Goal: Task Accomplishment & Management: Manage account settings

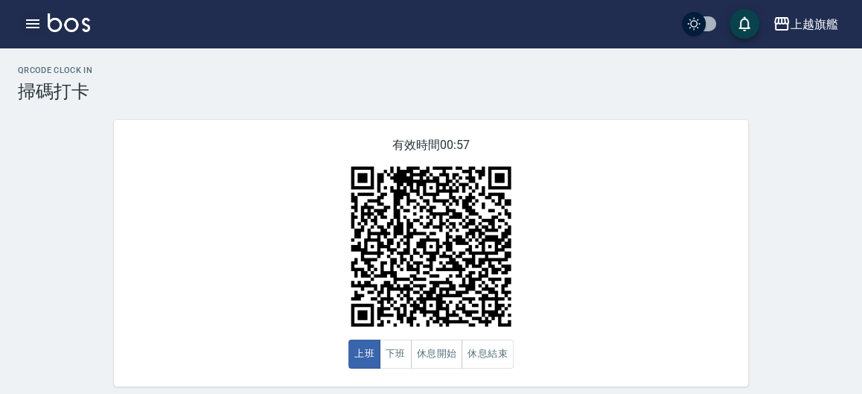
click at [38, 20] on icon "button" at bounding box center [32, 23] width 13 height 9
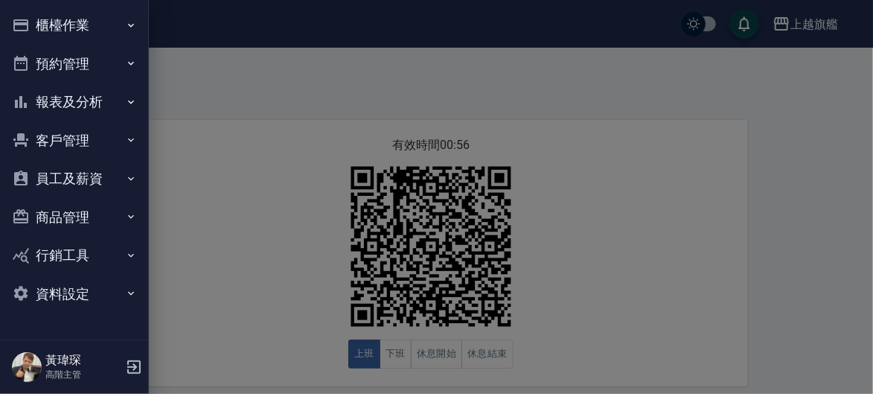
click at [69, 135] on button "客戶管理" at bounding box center [74, 140] width 137 height 39
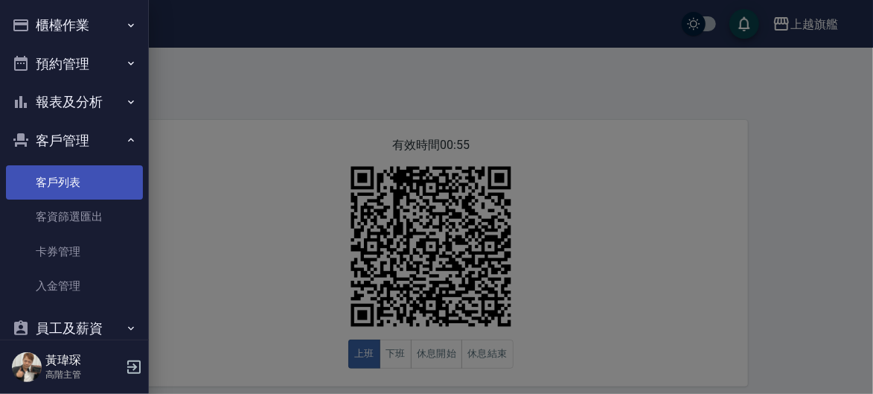
click at [62, 177] on link "客戶列表" at bounding box center [74, 182] width 137 height 34
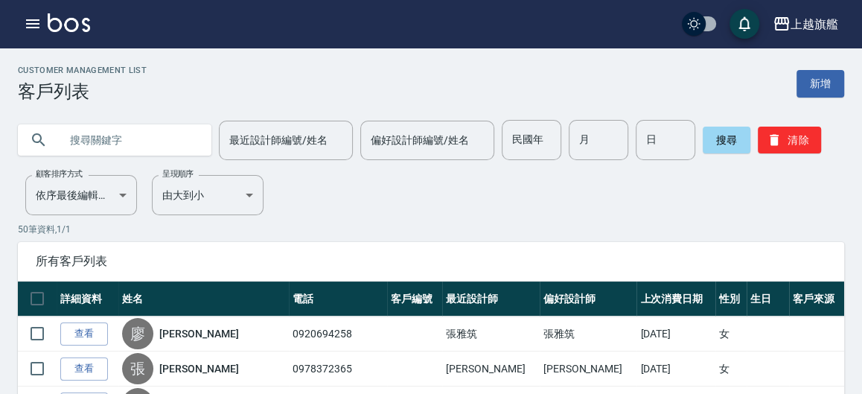
click at [138, 139] on input "text" at bounding box center [130, 140] width 140 height 40
type input "林芝"
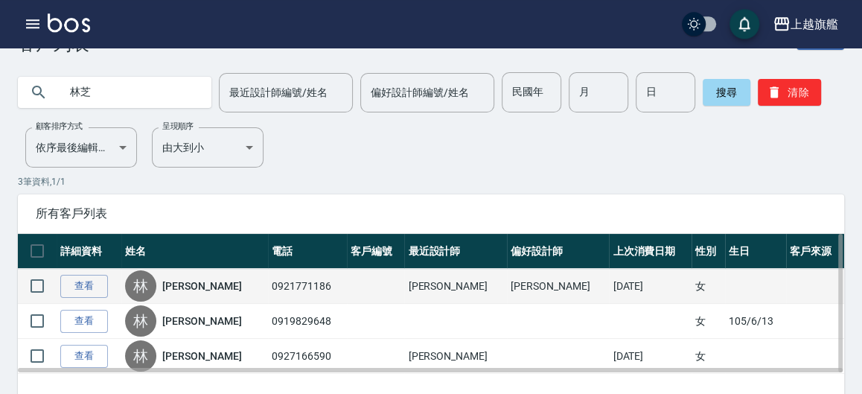
scroll to position [97, 0]
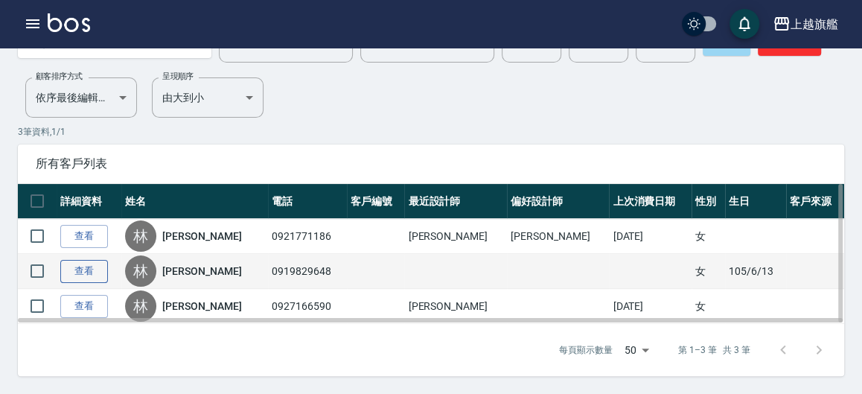
click at [86, 272] on link "查看" at bounding box center [84, 271] width 48 height 23
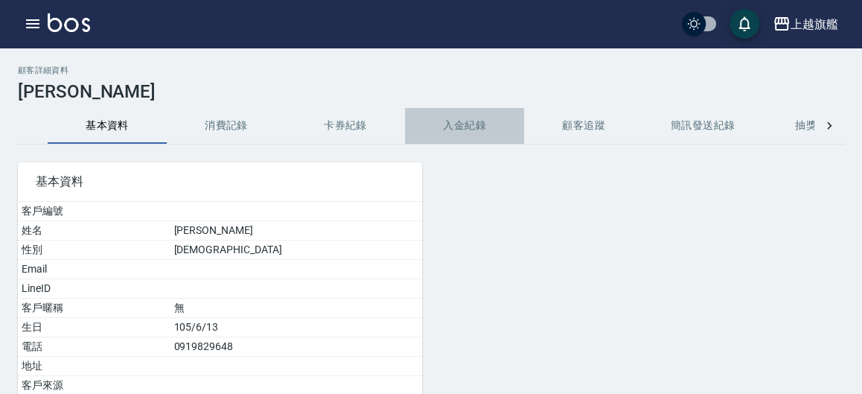
click at [463, 129] on button "入金紀錄" at bounding box center [464, 126] width 119 height 36
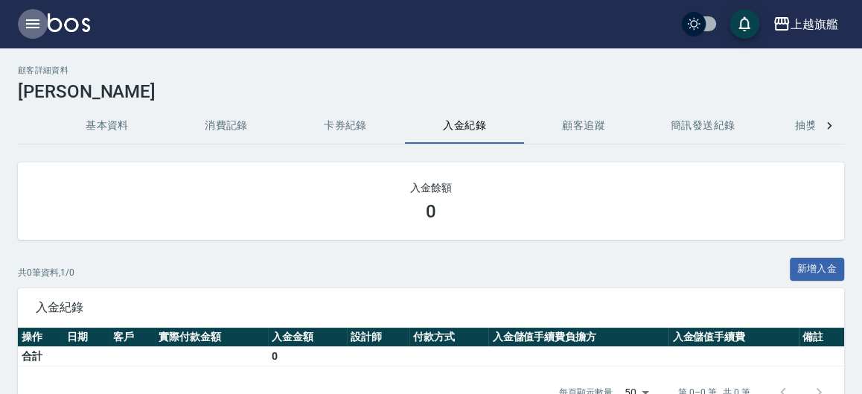
click at [26, 21] on icon "button" at bounding box center [33, 24] width 18 height 18
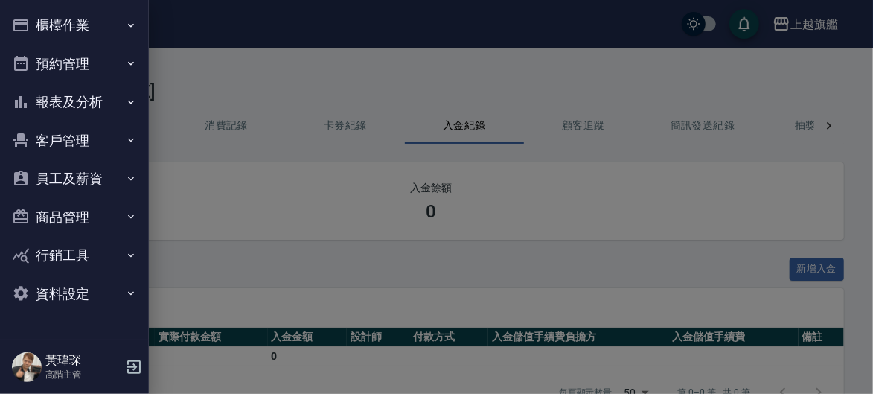
click at [72, 136] on button "客戶管理" at bounding box center [74, 140] width 137 height 39
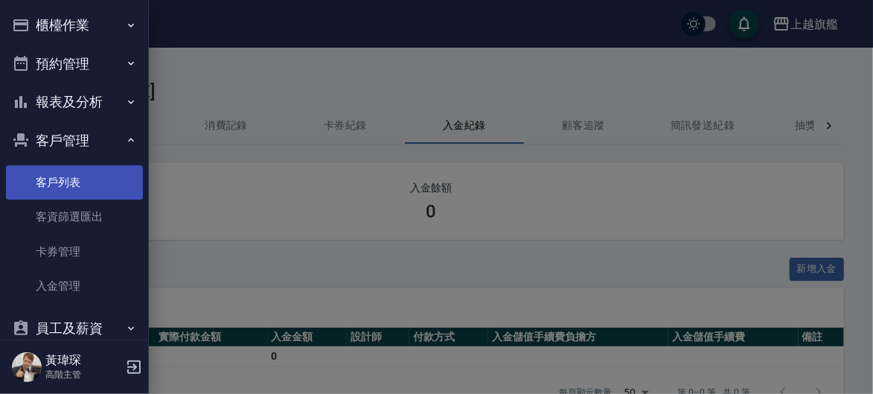
click at [71, 176] on link "客戶列表" at bounding box center [74, 182] width 137 height 34
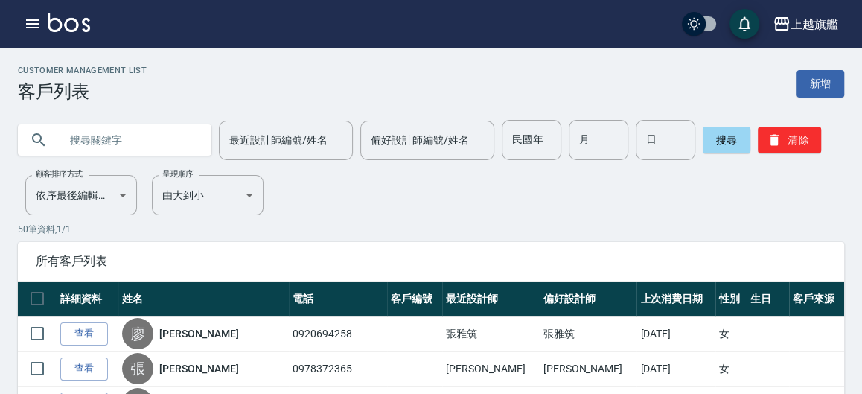
click at [152, 144] on input "text" at bounding box center [130, 140] width 140 height 40
type input "林芝"
